Goal: Find specific page/section: Find specific page/section

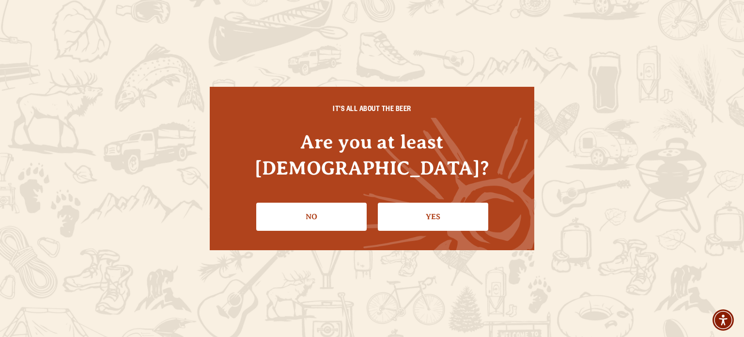
click at [415, 204] on link "Yes" at bounding box center [433, 217] width 110 height 28
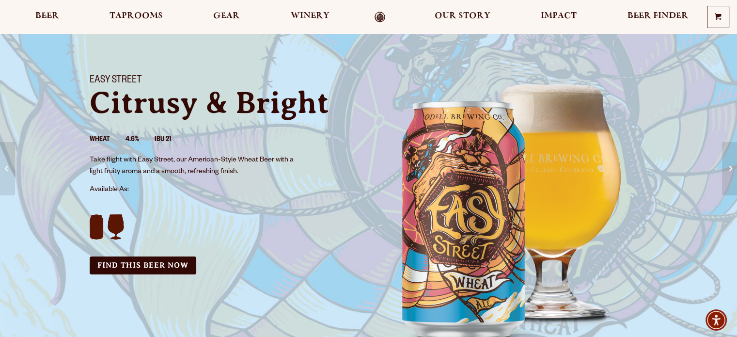
scroll to position [48, 0]
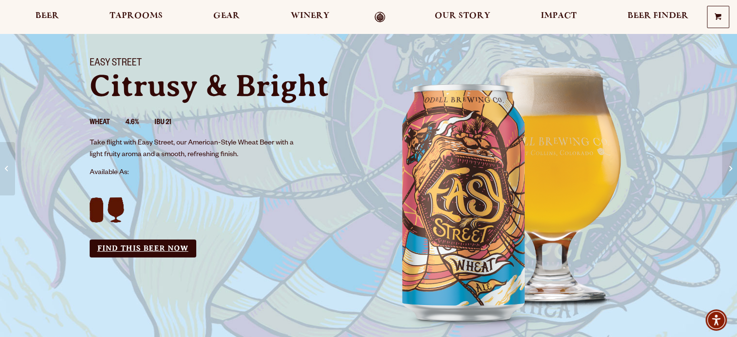
click at [158, 241] on link "Find this Beer Now" at bounding box center [143, 248] width 107 height 18
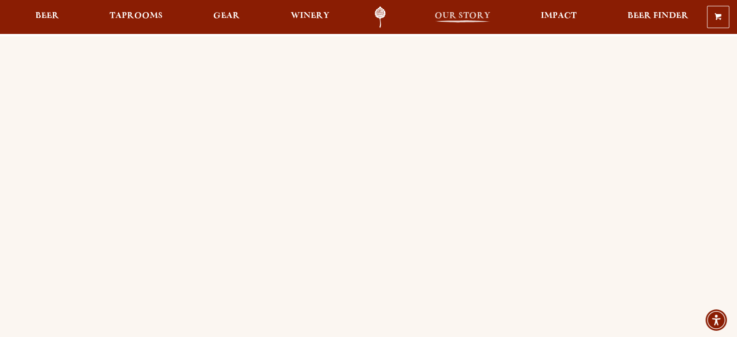
click at [457, 18] on span "Our Story" at bounding box center [463, 16] width 56 height 8
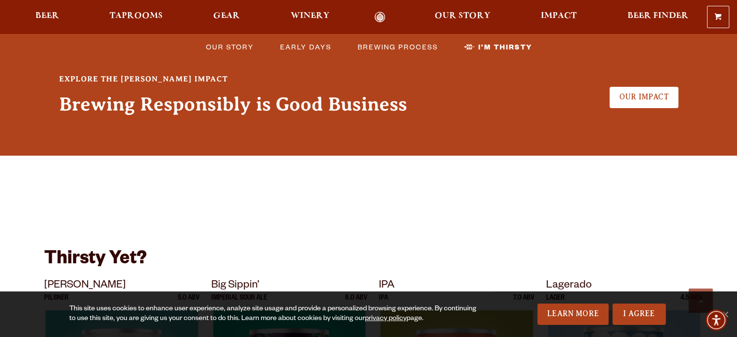
scroll to position [2559, 0]
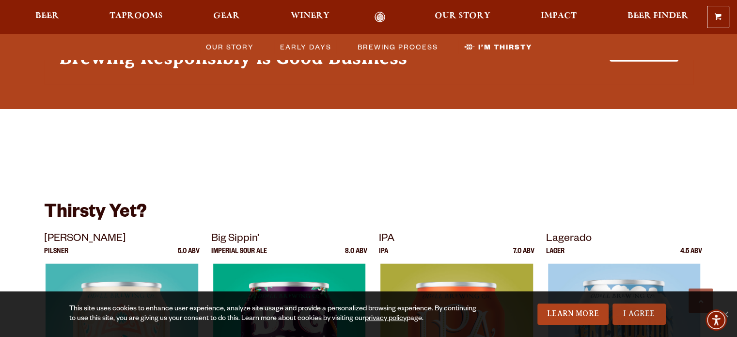
click at [634, 312] on link "I Agree" at bounding box center [638, 313] width 53 height 21
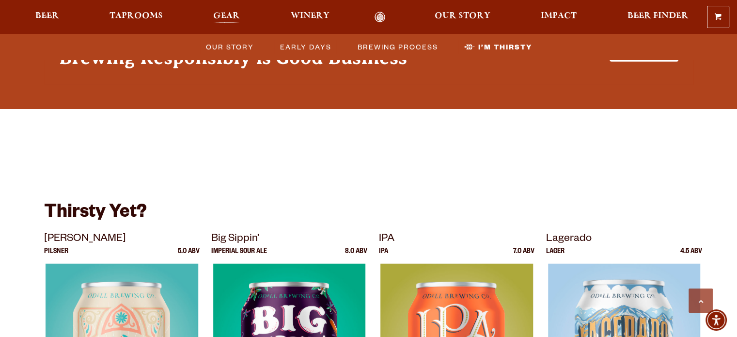
click at [238, 17] on span "Gear" at bounding box center [226, 16] width 27 height 8
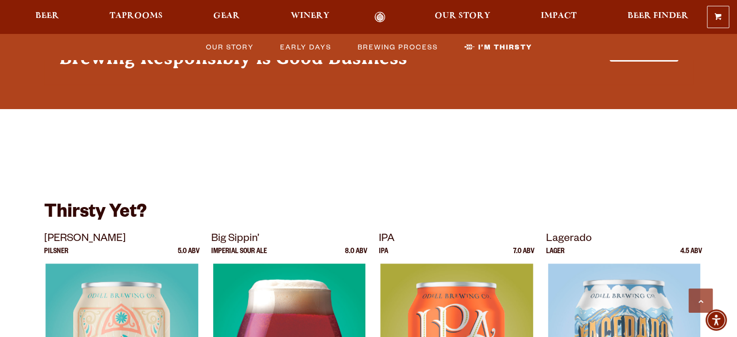
scroll to position [2593, 0]
